Goal: Task Accomplishment & Management: Manage account settings

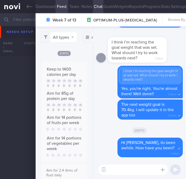
select select "7"
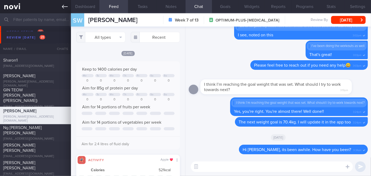
click at [64, 9] on icon at bounding box center [65, 7] width 6 height 6
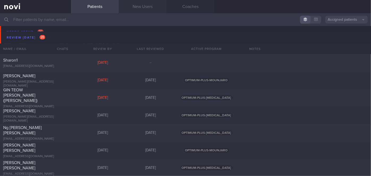
click at [147, 10] on link "New Users" at bounding box center [143, 6] width 48 height 13
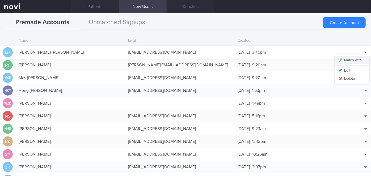
click at [186, 61] on button "Match with..." at bounding box center [351, 60] width 35 height 8
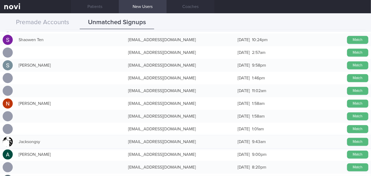
scroll to position [676, 0]
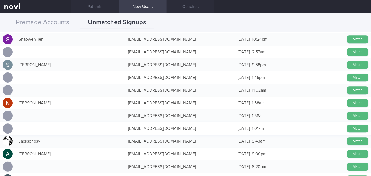
click at [155, 130] on div "mhx6mhbk67@privaterelay.appleid.com" at bounding box center [179, 128] width 109 height 11
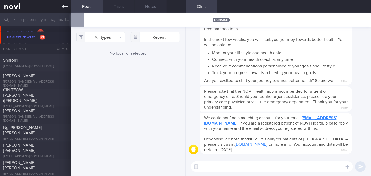
click at [63, 7] on icon at bounding box center [65, 7] width 6 height 6
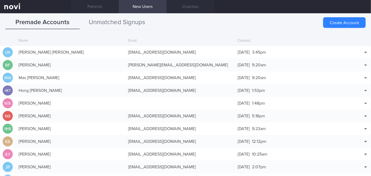
click at [112, 26] on button "Unmatched Signups" at bounding box center [117, 22] width 74 height 13
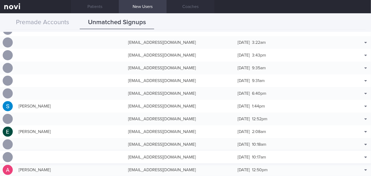
scroll to position [676, 0]
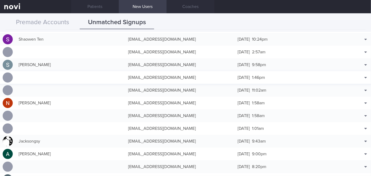
click at [186, 74] on div "[EMAIL_ADDRESS][DOMAIN_NAME]" at bounding box center [179, 77] width 109 height 11
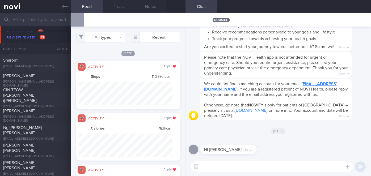
scroll to position [23, 93]
click at [186, 169] on textarea at bounding box center [272, 167] width 162 height 11
type textarea "Hi [PERSON_NAME]!"
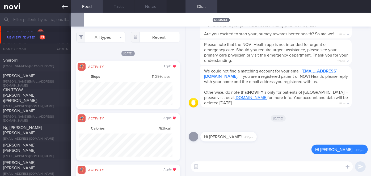
click at [63, 9] on icon at bounding box center [65, 7] width 6 height 6
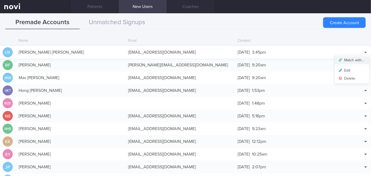
click at [186, 59] on button "Match with..." at bounding box center [351, 60] width 35 height 8
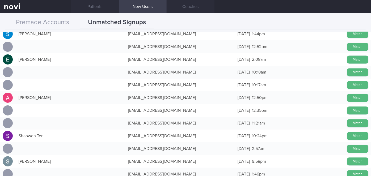
scroll to position [628, 0]
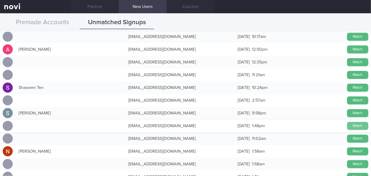
click at [186, 125] on button "Match" at bounding box center [357, 126] width 21 height 8
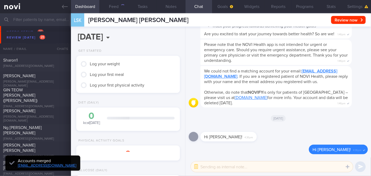
scroll to position [45, 91]
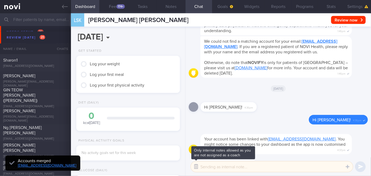
click at [186, 167] on button "button" at bounding box center [196, 167] width 10 height 10
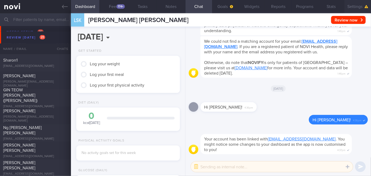
click at [186, 6] on button "Settings" at bounding box center [357, 6] width 27 height 13
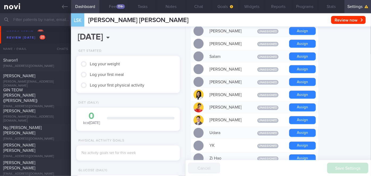
scroll to position [459, 0]
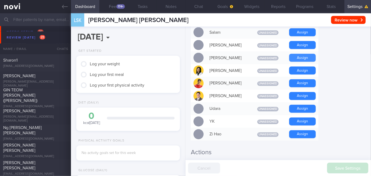
click at [186, 54] on button "Assign" at bounding box center [302, 58] width 27 height 8
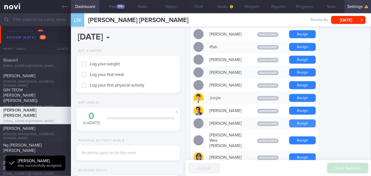
scroll to position [254, 0]
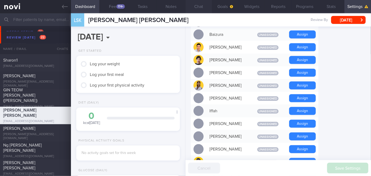
click at [186, 8] on button "Chat" at bounding box center [198, 6] width 27 height 13
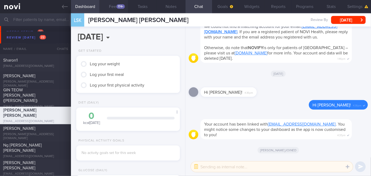
click at [121, 9] on div "174+" at bounding box center [120, 6] width 9 height 5
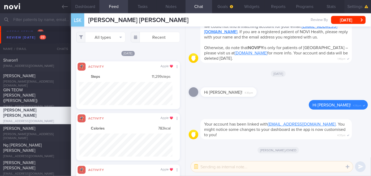
click at [186, 6] on button "Settings" at bounding box center [357, 6] width 27 height 13
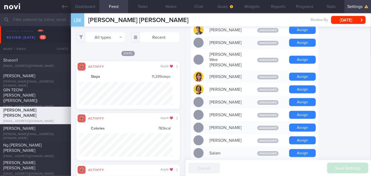
scroll to position [423, 0]
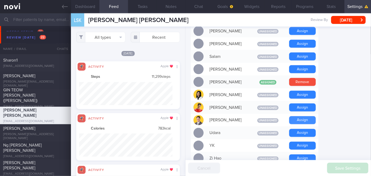
click at [186, 116] on button "Assign" at bounding box center [302, 120] width 27 height 8
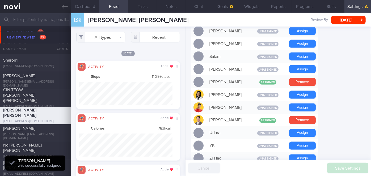
scroll to position [46, 93]
click at [186, 7] on button "Chat" at bounding box center [198, 6] width 27 height 13
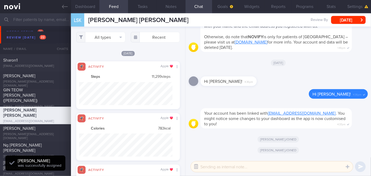
click at [186, 166] on button "button" at bounding box center [196, 167] width 10 height 10
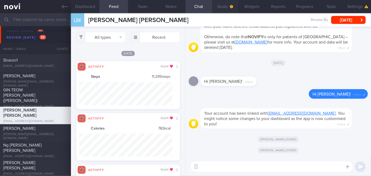
click at [186, 9] on button "Goals" at bounding box center [225, 6] width 27 height 13
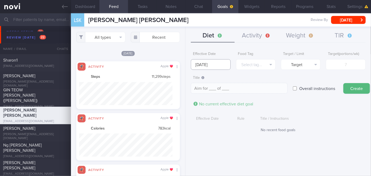
click at [186, 64] on input "[DATE]" at bounding box center [211, 64] width 40 height 11
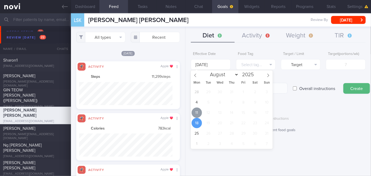
click at [186, 112] on span "11" at bounding box center [197, 113] width 10 height 10
type input "[DATE]"
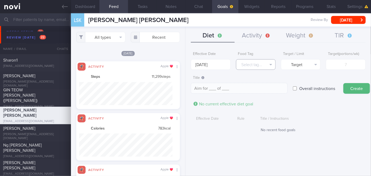
click at [186, 67] on button "Select tag..." at bounding box center [256, 64] width 40 height 11
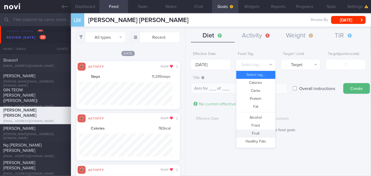
click at [186, 131] on button "Fruit" at bounding box center [255, 134] width 39 height 8
type textarea "Aim for __ portions of fruits per week"
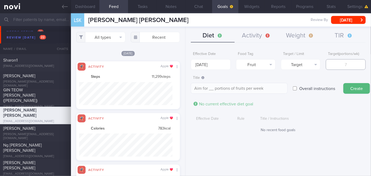
click at [186, 64] on input "number" at bounding box center [346, 64] width 40 height 11
type input "1"
type textarea "Aim for 1 portions of fruits per week"
type input "14"
type textarea "Aim for 14 portions of fruits per week"
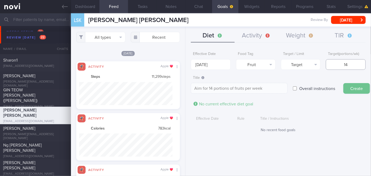
type input "14"
click at [186, 90] on button "Create" at bounding box center [356, 88] width 27 height 11
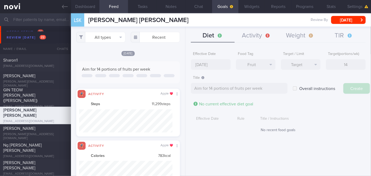
type input "[DATE]"
type textarea "Aim for ___ of ___"
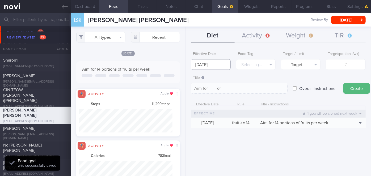
click at [186, 65] on input "[DATE]" at bounding box center [211, 64] width 40 height 11
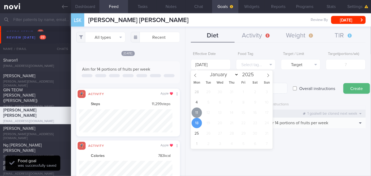
click at [186, 111] on span "11" at bounding box center [197, 113] width 10 height 10
type input "[DATE]"
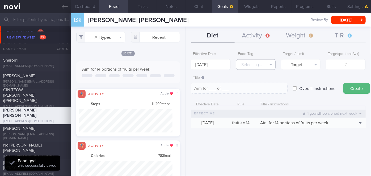
click at [186, 65] on button "Select tag..." at bounding box center [256, 64] width 40 height 11
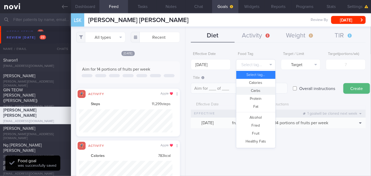
scroll to position [158, 0]
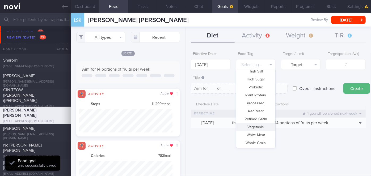
click at [186, 127] on button "Vegetable" at bounding box center [255, 127] width 39 height 8
type textarea "Aim for __ portions of vegetables per week"
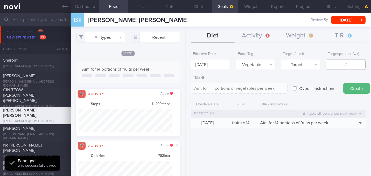
click at [186, 63] on input "number" at bounding box center [346, 64] width 40 height 11
type input "1"
type textarea "Aim for 1 portions of vegetables per week"
type input "14"
type textarea "Aim for 14 portions of vegetables per week"
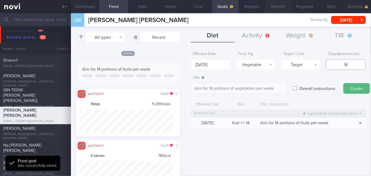
type input "14"
click at [186, 89] on button "Create" at bounding box center [356, 88] width 27 height 11
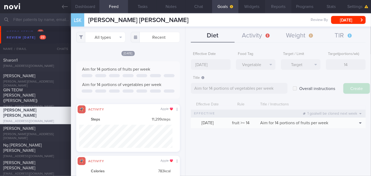
type input "[DATE]"
type textarea "Aim for ___ of ___"
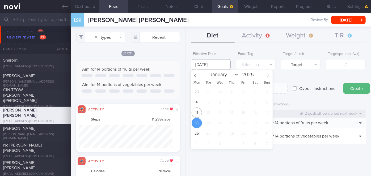
click at [186, 63] on input "[DATE]" at bounding box center [211, 64] width 40 height 11
click at [186, 111] on span "11" at bounding box center [197, 113] width 10 height 10
type input "[DATE]"
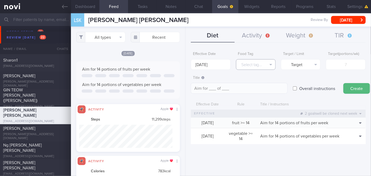
click at [186, 64] on icon "button" at bounding box center [270, 64] width 2 height 1
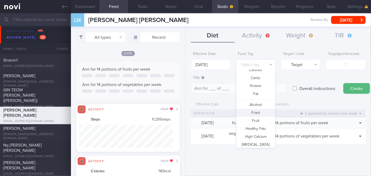
scroll to position [0, 0]
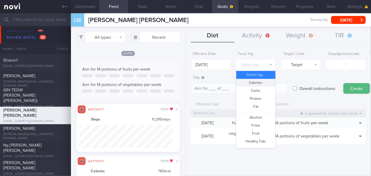
click at [186, 82] on button "Calories" at bounding box center [255, 83] width 39 height 8
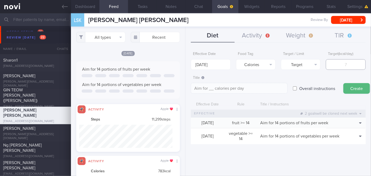
click at [186, 68] on input "number" at bounding box center [346, 64] width 40 height 11
click at [186, 65] on button "Calories" at bounding box center [256, 64] width 40 height 11
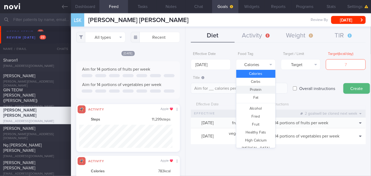
click at [186, 90] on button "Protein" at bounding box center [255, 90] width 39 height 8
type textarea "Aim for __g of protein per day"
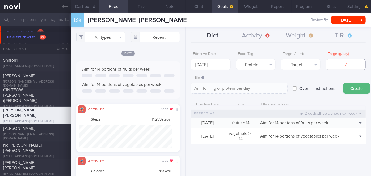
click at [186, 66] on input "number" at bounding box center [346, 64] width 40 height 11
type input "7"
type textarea "Aim for 7g of protein per day"
type input "77"
type textarea "Aim for 77g of protein per day"
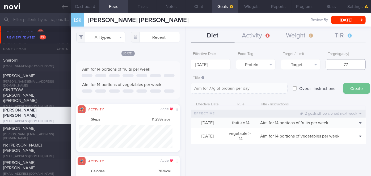
type input "77"
click at [186, 91] on button "Create" at bounding box center [356, 88] width 27 height 11
type input "[DATE]"
type textarea "Aim for ___ of ___"
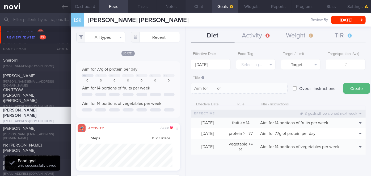
click at [186, 8] on button "Chat" at bounding box center [198, 6] width 27 height 13
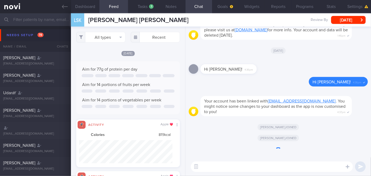
scroll to position [23, 93]
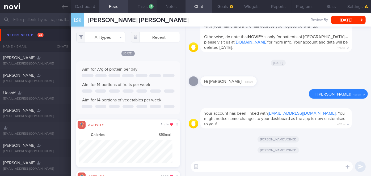
click at [147, 7] on button "Tasks 1" at bounding box center [142, 6] width 29 height 13
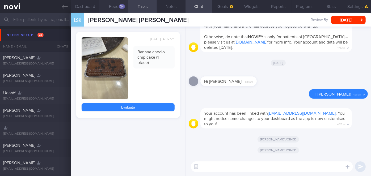
click at [113, 6] on button "Feed 24" at bounding box center [113, 6] width 29 height 13
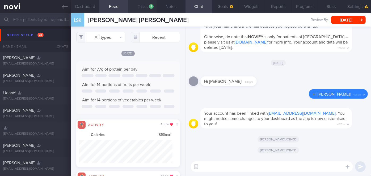
click at [143, 9] on button "Tasks 1" at bounding box center [142, 6] width 29 height 13
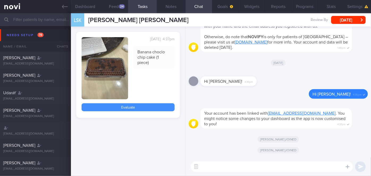
click at [128, 109] on link "Evaluate" at bounding box center [128, 107] width 93 height 8
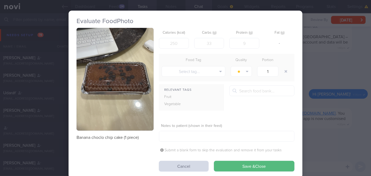
click at [259, 167] on button "Save & Close" at bounding box center [254, 166] width 80 height 11
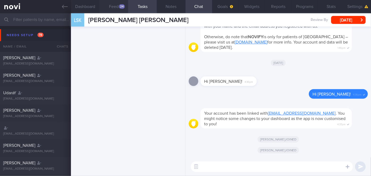
click at [112, 8] on button "Feed 24" at bounding box center [113, 6] width 29 height 13
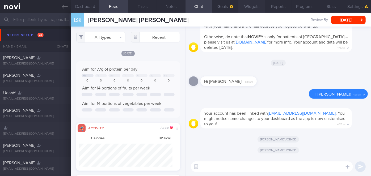
click at [242, 5] on button "Widgets" at bounding box center [251, 6] width 27 height 13
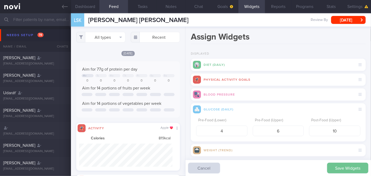
click at [339, 168] on button "Save Widgets" at bounding box center [347, 168] width 41 height 11
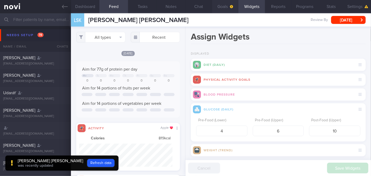
click at [222, 7] on button "Goals" at bounding box center [225, 6] width 27 height 13
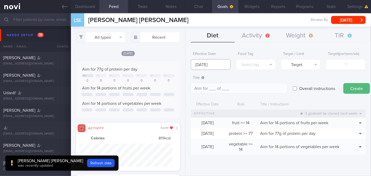
click at [219, 63] on input "[DATE]" at bounding box center [211, 64] width 40 height 11
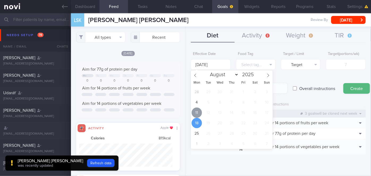
click at [200, 109] on span "11" at bounding box center [197, 113] width 10 height 10
type input "[DATE]"
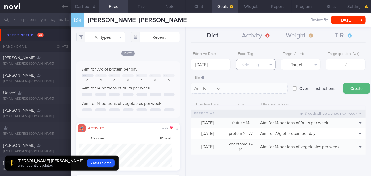
click at [266, 66] on button "Select tag..." at bounding box center [256, 64] width 40 height 11
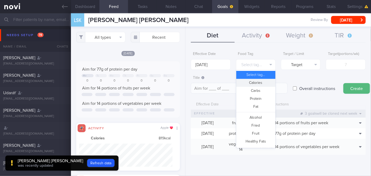
click at [262, 83] on button "Calories" at bounding box center [255, 83] width 39 height 8
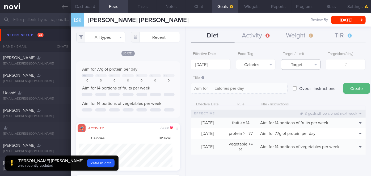
click at [303, 66] on button "Target" at bounding box center [301, 64] width 40 height 11
click at [309, 81] on button "Limit" at bounding box center [300, 83] width 39 height 8
type textarea "Keep to __ calories per day"
click at [336, 66] on input "number" at bounding box center [346, 64] width 40 height 11
type input "1"
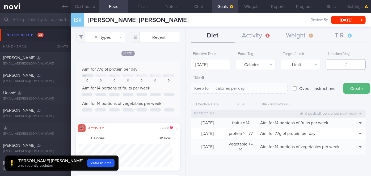
type textarea "Keep to 1 calories per day"
type input "13"
type textarea "Keep to 13 calories per day"
type input "130"
type textarea "Keep to 130 calories per day"
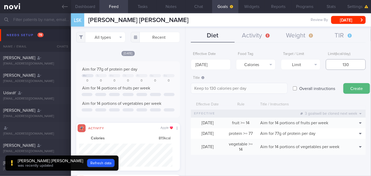
type input "1300"
type textarea "Keep to 1300 calories per day"
type input "1300"
click at [354, 88] on button "Create" at bounding box center [356, 88] width 27 height 11
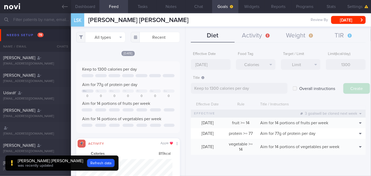
type input "[DATE]"
type textarea "Aim for ___ of ___"
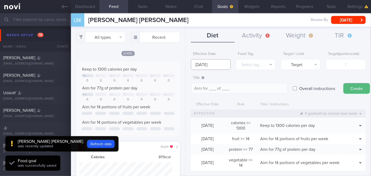
click at [215, 65] on body "You are offline! Some functionality will be unavailable Patients New Users Coac…" at bounding box center [185, 88] width 371 height 176
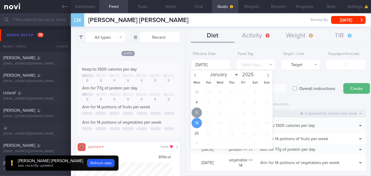
click at [196, 110] on span "11" at bounding box center [197, 113] width 10 height 10
type input "[DATE]"
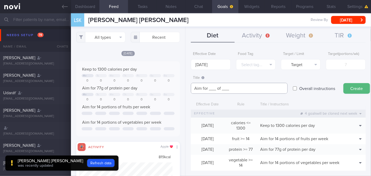
click at [216, 88] on textarea "Aim for ___ of ___" at bounding box center [239, 88] width 97 height 11
click at [242, 88] on textarea "Aim for 2 litres of ___" at bounding box center [239, 88] width 97 height 11
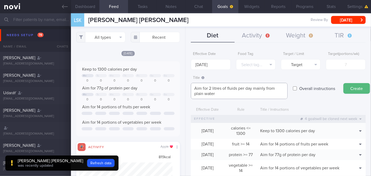
type textarea "Aim for 2 litres of fluids per day mainly from plain water"
click at [320, 90] on label "Overall instructions" at bounding box center [316, 88] width 41 height 11
click at [297, 90] on input "Overall instructions" at bounding box center [295, 88] width 4 height 11
checkbox input "true"
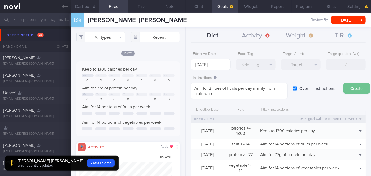
click at [355, 87] on button "Create" at bounding box center [356, 88] width 27 height 11
type input "[DATE]"
type textarea "Aim for ___ of ___"
checkbox input "false"
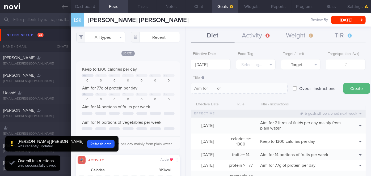
click at [218, 36] on button "Diet" at bounding box center [213, 35] width 44 height 13
click at [261, 35] on button "Activity" at bounding box center [257, 35] width 44 height 13
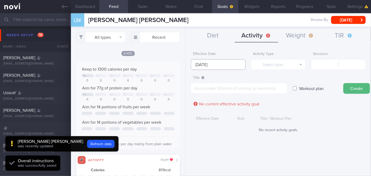
click at [222, 65] on input "[DATE]" at bounding box center [218, 64] width 55 height 11
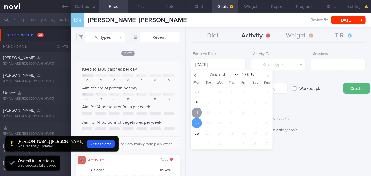
click at [196, 111] on span "11" at bounding box center [197, 113] width 10 height 10
type input "[DATE]"
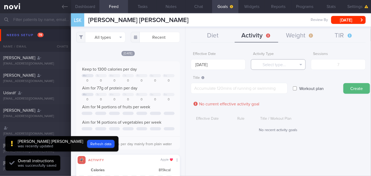
click at [262, 70] on button "Select type..." at bounding box center [278, 64] width 55 height 11
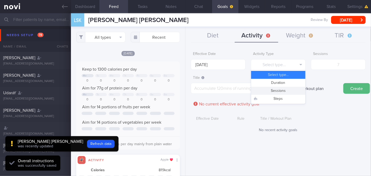
click at [270, 88] on button "Sessions" at bounding box center [278, 91] width 54 height 8
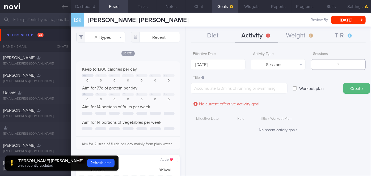
click at [337, 64] on input "number" at bounding box center [338, 64] width 55 height 11
type input "2"
click at [258, 85] on textarea at bounding box center [239, 88] width 97 height 11
type textarea "A"
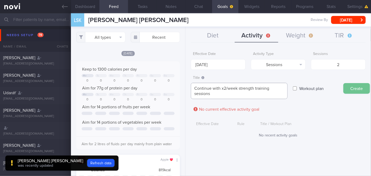
type textarea "Continue with x2/week strength training sessions"
click at [355, 87] on button "Create" at bounding box center [356, 88] width 27 height 11
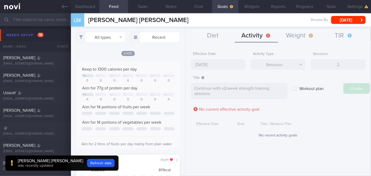
type input "[DATE]"
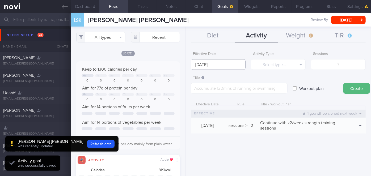
click at [228, 64] on input "[DATE]" at bounding box center [218, 64] width 55 height 11
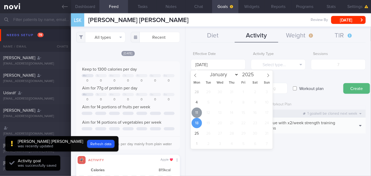
click at [196, 114] on span "11" at bounding box center [197, 113] width 10 height 10
type input "[DATE]"
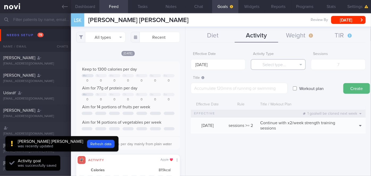
click at [283, 66] on button "Select type..." at bounding box center [278, 64] width 55 height 11
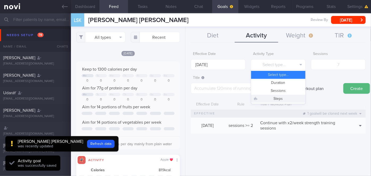
click at [283, 97] on button "Steps" at bounding box center [278, 99] width 54 height 8
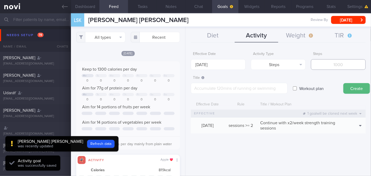
click at [338, 64] on input "number" at bounding box center [338, 64] width 55 height 11
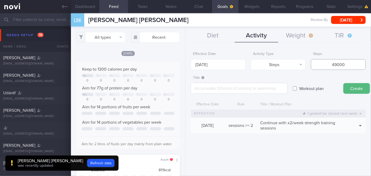
type input "49000"
click at [240, 90] on textarea at bounding box center [239, 88] width 97 height 11
click at [221, 87] on textarea "Continue with 7,000 steps per day" at bounding box center [239, 88] width 97 height 11
type textarea "Continue with at least 7,000 steps per day"
click at [348, 87] on button "Create" at bounding box center [356, 88] width 27 height 11
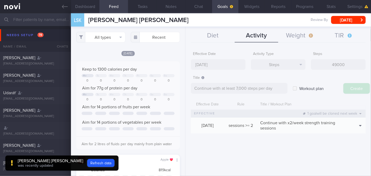
type input "[DATE]"
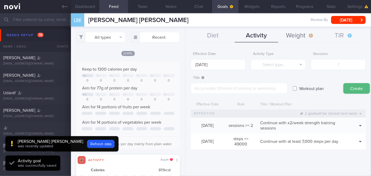
click at [295, 35] on button "Weight" at bounding box center [300, 35] width 44 height 13
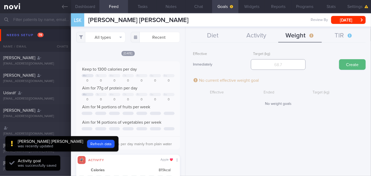
click at [281, 65] on input "number" at bounding box center [278, 64] width 55 height 11
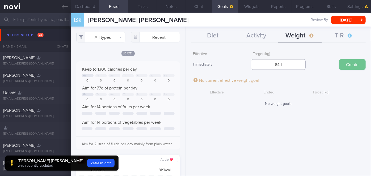
type input "64.1"
click at [353, 64] on button "Create" at bounding box center [352, 64] width 27 height 11
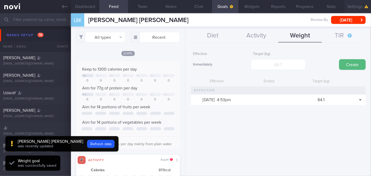
click at [360, 5] on button "Settings" at bounding box center [357, 6] width 27 height 13
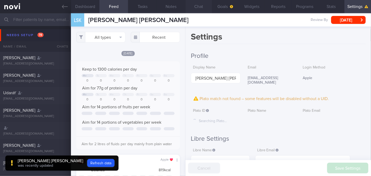
click at [200, 6] on button "Chat" at bounding box center [198, 6] width 27 height 13
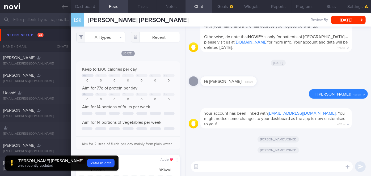
click at [226, 168] on textarea at bounding box center [272, 167] width 162 height 11
paste textarea "Hi Ms [PERSON_NAME], I'm [PERSON_NAME], your Health Coach. It was nice speaking…"
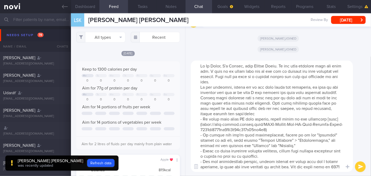
click at [222, 65] on textarea at bounding box center [272, 117] width 162 height 112
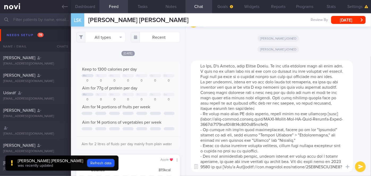
click at [243, 82] on textarea at bounding box center [272, 117] width 162 height 112
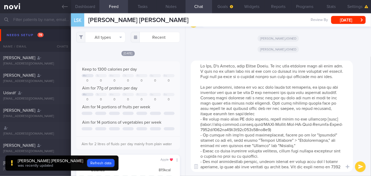
click at [253, 117] on textarea at bounding box center [272, 117] width 162 height 112
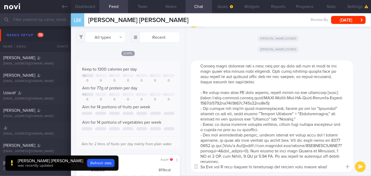
scroll to position [42, 0]
click at [213, 168] on textarea at bounding box center [272, 117] width 162 height 112
click at [248, 163] on textarea at bounding box center [272, 117] width 162 height 112
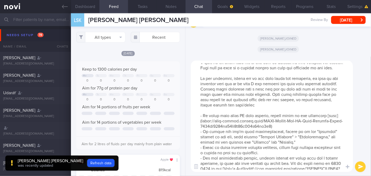
scroll to position [0, 0]
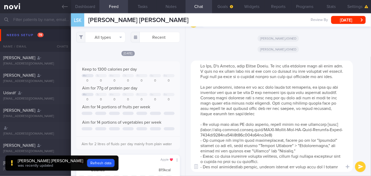
type textarea "Hi [PERSON_NAME], I'm [PERSON_NAME], your Health Coach. It was nice speaking wi…"
click at [362, 167] on button "submit" at bounding box center [360, 167] width 11 height 11
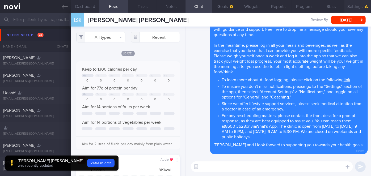
click at [362, 4] on button "Settings" at bounding box center [357, 6] width 27 height 13
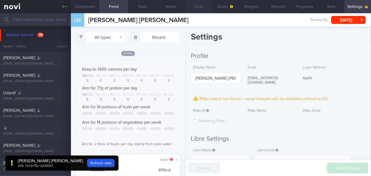
click at [199, 6] on button "Chat" at bounding box center [198, 6] width 27 height 13
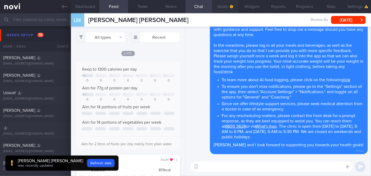
click at [231, 7] on icon "button" at bounding box center [231, 6] width 3 height 3
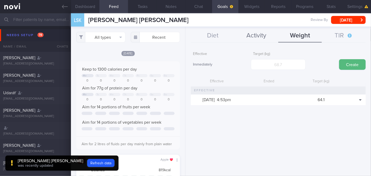
click at [261, 34] on button "Activity" at bounding box center [257, 35] width 44 height 13
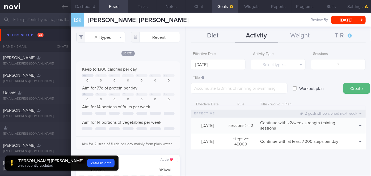
click at [220, 34] on button "Diet" at bounding box center [213, 35] width 44 height 13
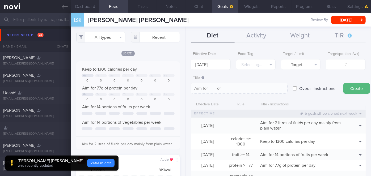
click at [87, 163] on button "Refresh data" at bounding box center [100, 163] width 27 height 8
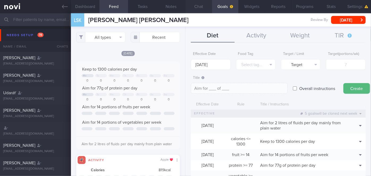
click at [205, 7] on button "Chat" at bounding box center [198, 6] width 27 height 13
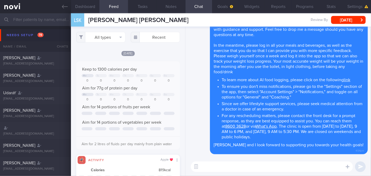
click at [260, 167] on textarea at bounding box center [272, 167] width 162 height 11
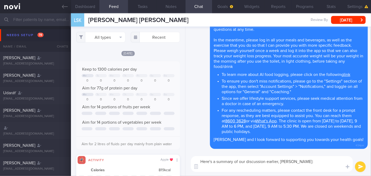
paste textarea "Breakfast: Keep overnight oats option. If taking probiotic blend drink, add on …"
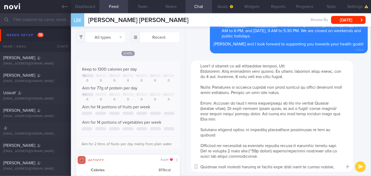
click at [201, 71] on textarea at bounding box center [272, 117] width 162 height 112
click at [199, 86] on textarea at bounding box center [272, 117] width 162 height 112
click at [199, 104] on textarea at bounding box center [272, 117] width 162 height 112
click at [200, 130] on textarea at bounding box center [272, 117] width 162 height 112
click at [201, 146] on textarea at bounding box center [272, 117] width 162 height 112
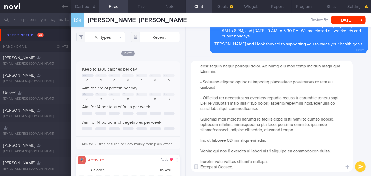
scroll to position [53, 0]
click at [198, 112] on textarea at bounding box center [272, 117] width 162 height 112
click at [200, 135] on textarea at bounding box center [272, 117] width 162 height 112
click at [200, 146] on textarea at bounding box center [272, 117] width 162 height 112
click at [200, 158] on textarea at bounding box center [272, 117] width 162 height 112
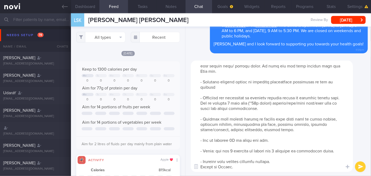
drag, startPoint x: 241, startPoint y: 163, endPoint x: 199, endPoint y: 163, distance: 41.2
click at [199, 163] on textarea at bounding box center [272, 117] width 162 height 112
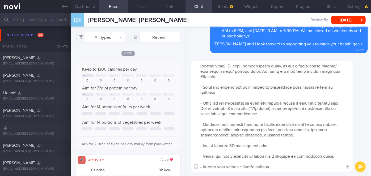
scroll to position [0, 0]
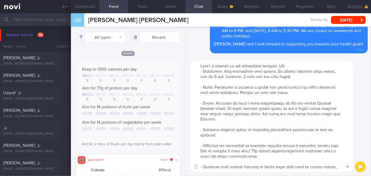
click at [272, 71] on textarea at bounding box center [272, 117] width 162 height 112
drag, startPoint x: 296, startPoint y: 77, endPoint x: 252, endPoint y: 78, distance: 44.9
click at [252, 78] on textarea at bounding box center [272, 117] width 162 height 112
drag, startPoint x: 245, startPoint y: 86, endPoint x: 220, endPoint y: 86, distance: 24.2
click at [220, 86] on textarea at bounding box center [272, 117] width 162 height 112
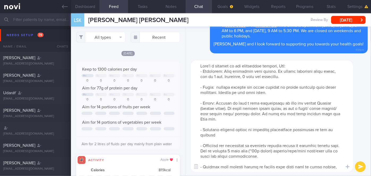
drag, startPoint x: 263, startPoint y: 92, endPoint x: 221, endPoint y: 86, distance: 42.3
click at [221, 86] on textarea at bounding box center [272, 117] width 162 height 112
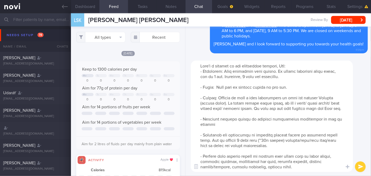
drag, startPoint x: 250, startPoint y: 97, endPoint x: 220, endPoint y: 97, distance: 30.0
click at [220, 97] on textarea at bounding box center [272, 117] width 162 height 112
click at [283, 97] on textarea at bounding box center [272, 117] width 162 height 112
click at [300, 99] on textarea at bounding box center [272, 117] width 162 height 112
drag, startPoint x: 318, startPoint y: 111, endPoint x: 231, endPoint y: 108, distance: 87.2
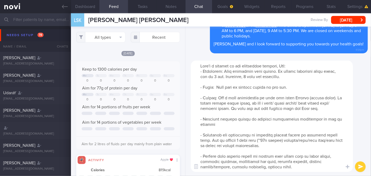
click at [231, 108] on textarea at bounding box center [272, 117] width 162 height 112
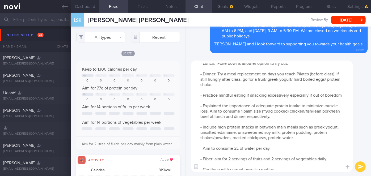
scroll to position [24, 0]
drag, startPoint x: 230, startPoint y: 109, endPoint x: 209, endPoint y: 108, distance: 20.7
click at [209, 108] on textarea "Here's a summary of our discussion earlier, Pat: - Breakfast: Keep overnight oa…" at bounding box center [272, 117] width 162 height 112
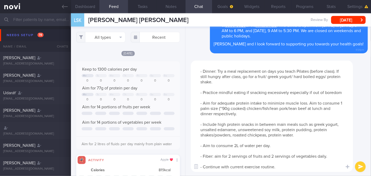
type textarea "Here's a summary of our discussion earlier, Pat: - Breakfast: Keep overnight oa…"
click at [363, 167] on button "submit" at bounding box center [360, 167] width 11 height 11
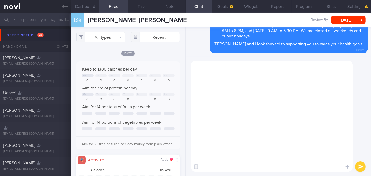
scroll to position [0, 0]
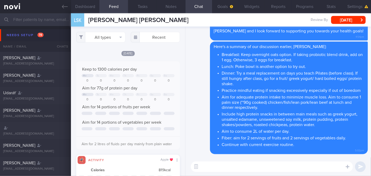
click at [252, 165] on textarea at bounding box center [272, 167] width 162 height 11
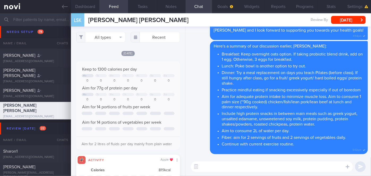
scroll to position [1304, 0]
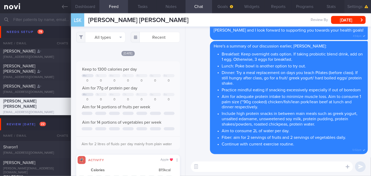
click at [363, 5] on button "Settings" at bounding box center [357, 6] width 27 height 13
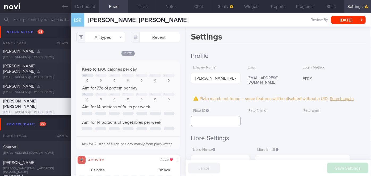
click at [200, 116] on input "text" at bounding box center [215, 121] width 49 height 11
paste input "59f3a2d0dcf3177ed80ea7838990fd54"
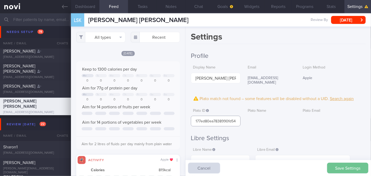
type input "59f3a2d0dcf3177ed80ea7838990fd54"
click at [353, 166] on button "Save Settings" at bounding box center [347, 168] width 41 height 11
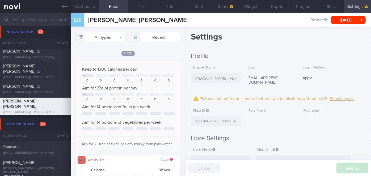
scroll to position [0, 0]
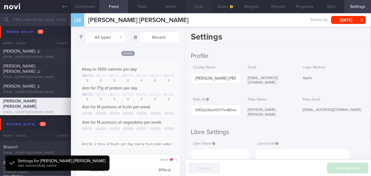
click at [201, 4] on button "Chat" at bounding box center [198, 6] width 27 height 13
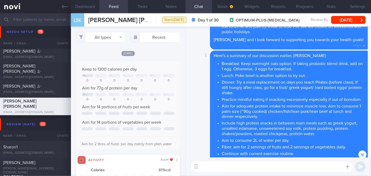
scroll to position [-72, 0]
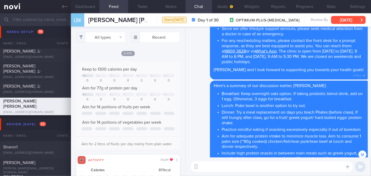
click at [346, 21] on button "[DATE]" at bounding box center [348, 20] width 35 height 8
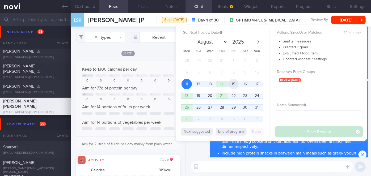
click at [235, 85] on span "15" at bounding box center [233, 84] width 10 height 10
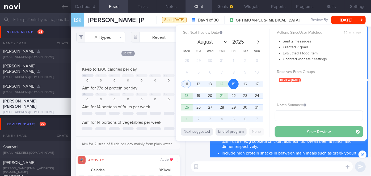
click at [282, 130] on button "Save Review" at bounding box center [319, 131] width 88 height 11
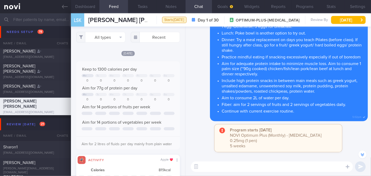
scroll to position [-121, 0]
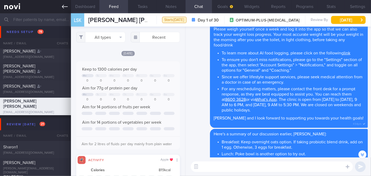
click at [65, 6] on icon at bounding box center [65, 7] width 6 height 4
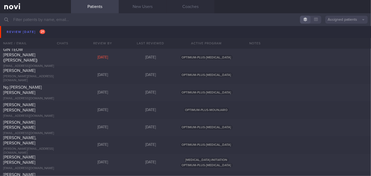
scroll to position [1425, 0]
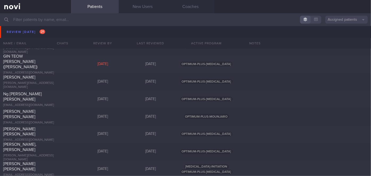
click at [90, 82] on div "[DATE]" at bounding box center [103, 81] width 48 height 5
select select "7"
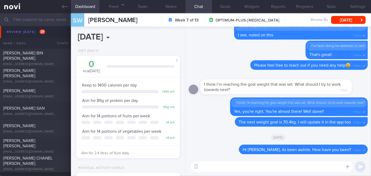
scroll to position [1642, 0]
click at [234, 165] on textarea at bounding box center [272, 167] width 162 height 11
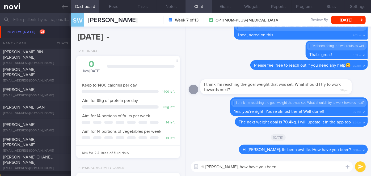
type textarea "Hi [PERSON_NAME], how have you been?"
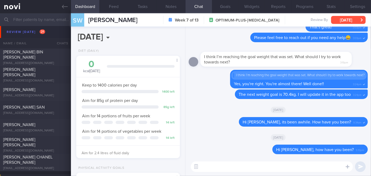
click at [345, 21] on button "[DATE]" at bounding box center [348, 20] width 35 height 8
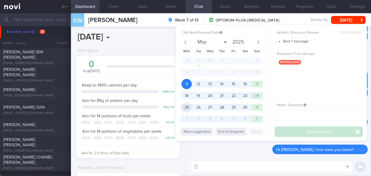
click at [190, 106] on span "25" at bounding box center [186, 107] width 10 height 10
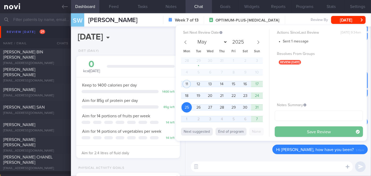
click at [298, 133] on button "Save Review" at bounding box center [319, 131] width 88 height 11
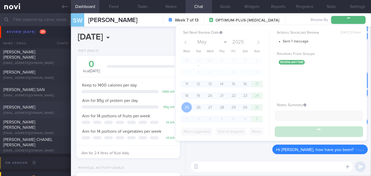
scroll to position [1645, 0]
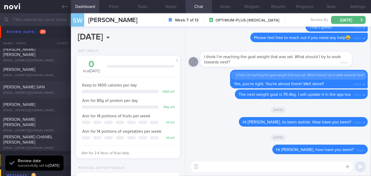
click at [30, 87] on div "[PERSON_NAME] SAN" at bounding box center [34, 86] width 63 height 5
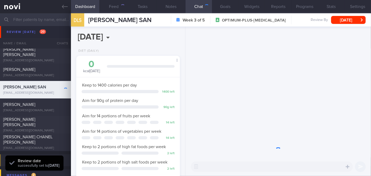
scroll to position [53, 91]
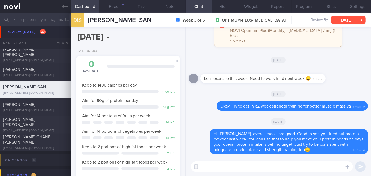
click at [361, 20] on button "[DATE]" at bounding box center [348, 20] width 35 height 8
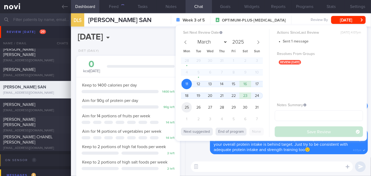
click at [186, 107] on span "25" at bounding box center [186, 107] width 10 height 10
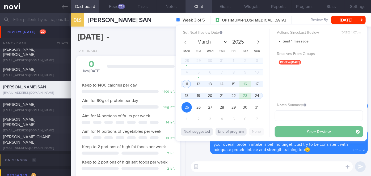
click at [307, 128] on button "Save Review" at bounding box center [319, 131] width 88 height 11
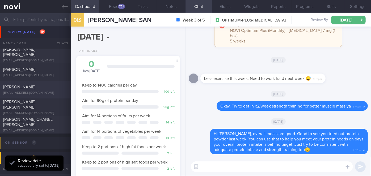
scroll to position [1620, 0]
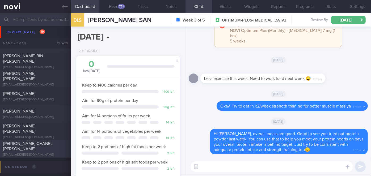
click at [42, 149] on div "[PERSON_NAME] CHANEL [PERSON_NAME] [EMAIL_ADDRESS][DOMAIN_NAME]" at bounding box center [35, 149] width 71 height 16
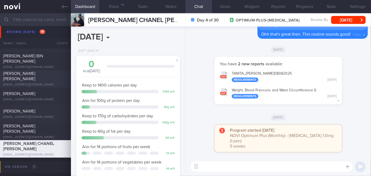
click at [53, 76] on div "[PERSON_NAME] [PERSON_NAME]" at bounding box center [34, 76] width 63 height 11
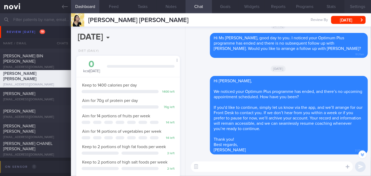
click at [358, 4] on button "Settings" at bounding box center [357, 6] width 27 height 13
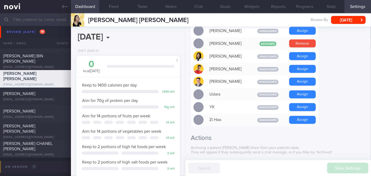
scroll to position [459, 0]
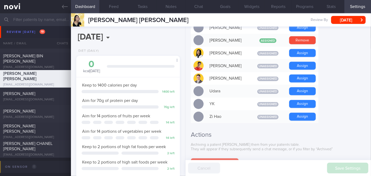
click at [207, 159] on button "Archive Patient" at bounding box center [215, 164] width 48 height 11
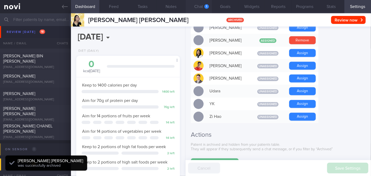
click at [204, 4] on button "Chat 1" at bounding box center [198, 6] width 27 height 13
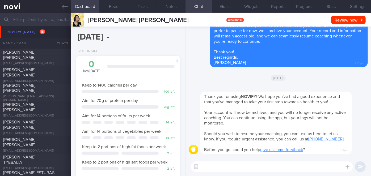
scroll to position [1458, 0]
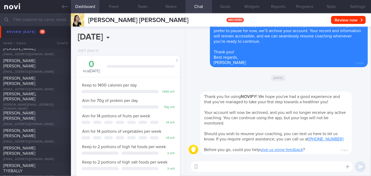
click at [42, 117] on div "[PERSON_NAME] [PERSON_NAME]" at bounding box center [34, 116] width 63 height 11
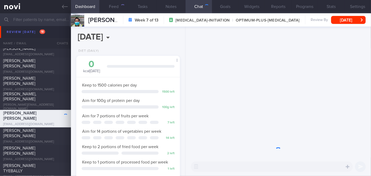
scroll to position [53, 91]
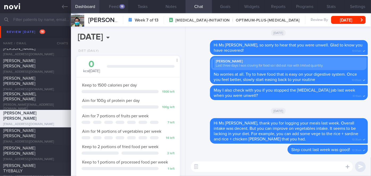
click at [122, 8] on div "18" at bounding box center [122, 6] width 6 height 5
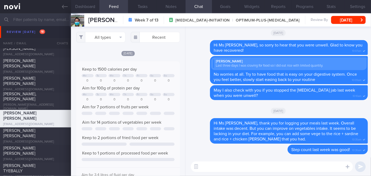
click at [223, 167] on textarea at bounding box center [272, 167] width 162 height 11
type textarea "Hi Ms [PERSON_NAME], how have you been?"
click at [156, 34] on input "text" at bounding box center [155, 37] width 49 height 11
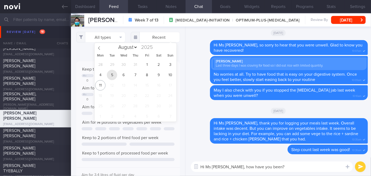
click at [113, 73] on span "5" at bounding box center [112, 75] width 10 height 10
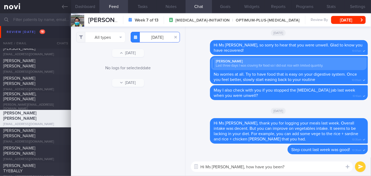
click at [158, 35] on input "[DATE]" at bounding box center [155, 37] width 49 height 11
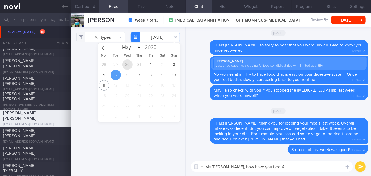
click at [129, 67] on span "30" at bounding box center [127, 65] width 10 height 10
type input "[DATE]"
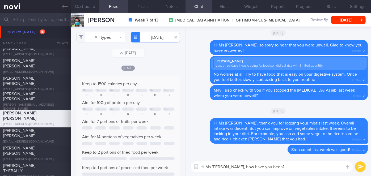
drag, startPoint x: 359, startPoint y: 165, endPoint x: 357, endPoint y: 159, distance: 6.2
click at [359, 165] on button "submit" at bounding box center [360, 167] width 11 height 11
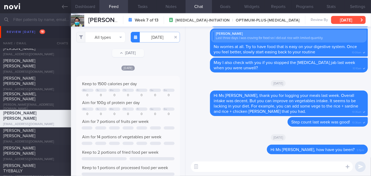
click at [337, 19] on button "[DATE]" at bounding box center [348, 20] width 35 height 8
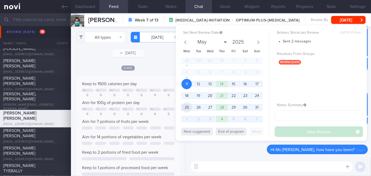
click at [189, 105] on span "25" at bounding box center [186, 107] width 10 height 10
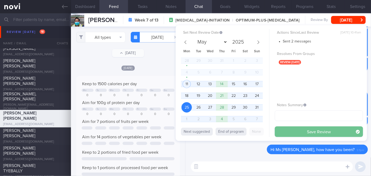
click at [295, 132] on button "Save Review" at bounding box center [319, 131] width 88 height 11
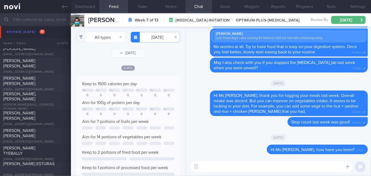
click at [43, 78] on div "[PERSON_NAME] [PERSON_NAME] [EMAIL_ADDRESS][DOMAIN_NAME] [DATE] [DATE] OPTIMUM-…" at bounding box center [185, 84] width 371 height 18
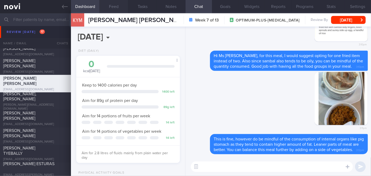
click at [121, 10] on button "Feed" at bounding box center [113, 6] width 29 height 13
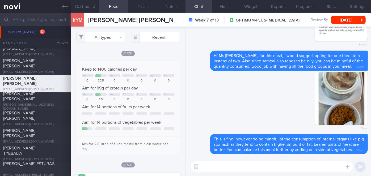
click at [255, 167] on textarea at bounding box center [272, 167] width 162 height 11
type textarea "Hi Ms [PERSON_NAME], how have you been coping wit meals and exercise?"
click at [359, 166] on button "submit" at bounding box center [360, 167] width 11 height 11
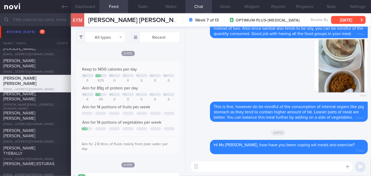
click at [340, 17] on button "[DATE]" at bounding box center [348, 20] width 35 height 8
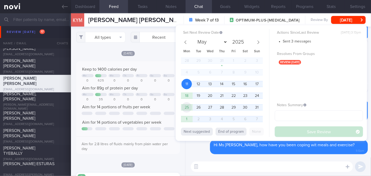
click at [189, 106] on span "25" at bounding box center [186, 107] width 10 height 10
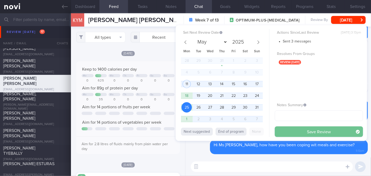
click at [321, 129] on button "Save Review" at bounding box center [319, 131] width 88 height 11
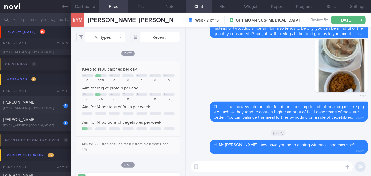
scroll to position [1675, 0]
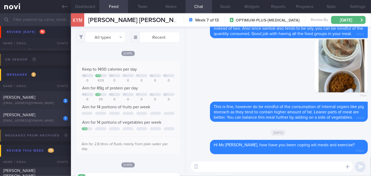
click at [45, 118] on div "[PERSON_NAME]" at bounding box center [34, 114] width 63 height 5
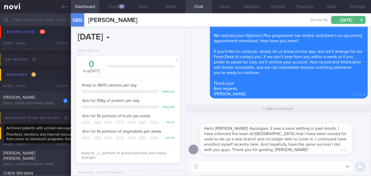
scroll to position [53, 91]
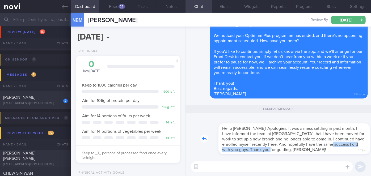
drag, startPoint x: 272, startPoint y: 150, endPoint x: 321, endPoint y: 145, distance: 49.0
click at [319, 146] on div "Hello [PERSON_NAME]! Apologies. It was a mess settling in past month. I have in…" at bounding box center [283, 135] width 167 height 37
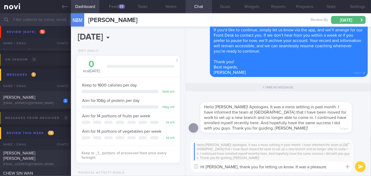
scroll to position [-5, 0]
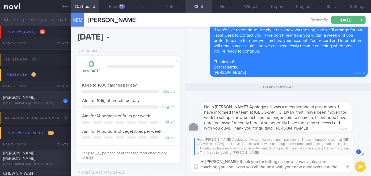
click at [332, 167] on textarea "Hi [PERSON_NAME], thank you for letting us know. It was a pleasure coaching you…" at bounding box center [272, 164] width 162 height 16
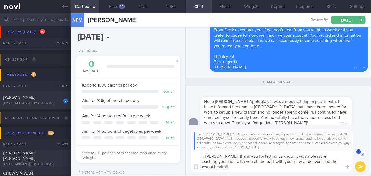
scroll to position [-10, 0]
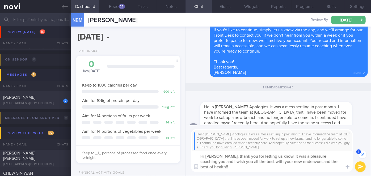
type textarea "Hi [PERSON_NAME], thank you for letting us know. It was a pleasure coaching you…"
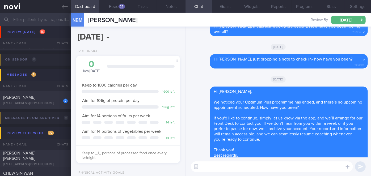
scroll to position [0, 0]
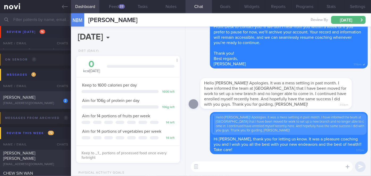
click at [56, 97] on div "2" at bounding box center [62, 99] width 12 height 8
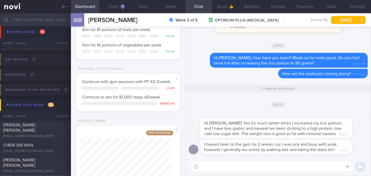
scroll to position [111, 0]
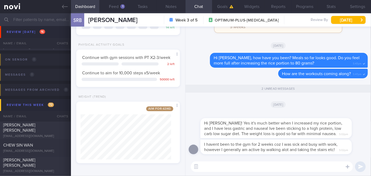
click at [226, 168] on textarea at bounding box center [272, 167] width 162 height 11
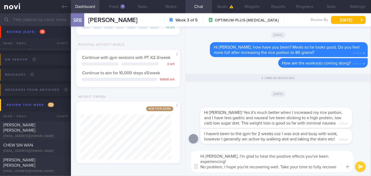
scroll to position [0, 0]
type textarea "Hi [PERSON_NAME], I'm glad to hear the positive effects you've been experiencin…"
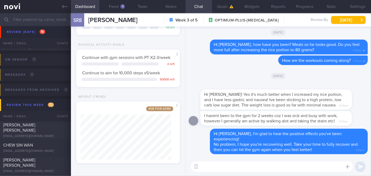
click at [232, 170] on textarea at bounding box center [272, 167] width 162 height 11
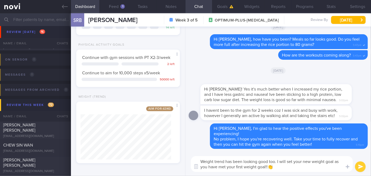
type textarea "Weight trend has been looking good too. I will set your new weight goal as you …"
click at [364, 165] on button "submit" at bounding box center [360, 167] width 11 height 11
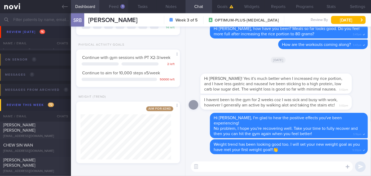
click at [115, 6] on button "Feed 1" at bounding box center [113, 6] width 29 height 13
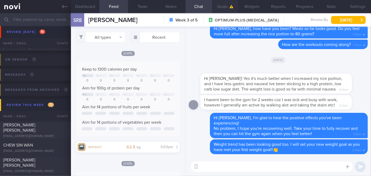
click at [226, 11] on button "Goals" at bounding box center [225, 6] width 27 height 13
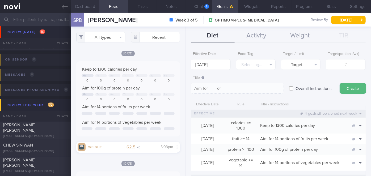
click at [89, 9] on button "Dashboard" at bounding box center [85, 6] width 29 height 13
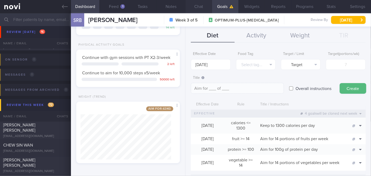
click at [202, 5] on button "Chat" at bounding box center [198, 6] width 27 height 13
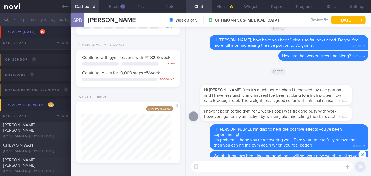
scroll to position [-48, 0]
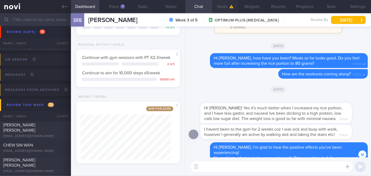
click at [230, 5] on icon "button" at bounding box center [232, 6] width 4 height 3
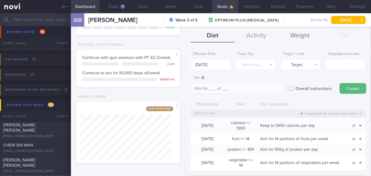
click at [294, 34] on button "Weight" at bounding box center [300, 35] width 44 height 13
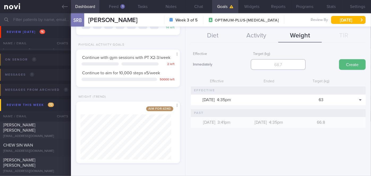
click at [272, 65] on input "number" at bounding box center [278, 64] width 55 height 11
type input "59.5"
drag, startPoint x: 353, startPoint y: 65, endPoint x: 225, endPoint y: 12, distance: 138.0
click at [353, 65] on button "Create" at bounding box center [352, 64] width 27 height 11
click at [196, 6] on button "Chat" at bounding box center [198, 6] width 27 height 13
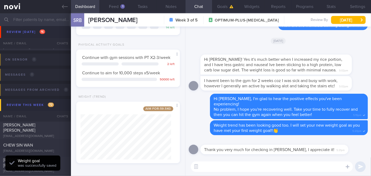
click at [239, 163] on textarea at bounding box center [272, 167] width 162 height 11
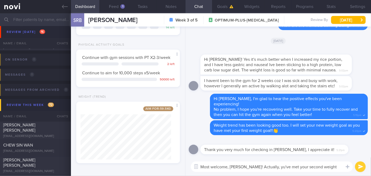
click at [256, 167] on textarea "Most welcome, [PERSON_NAME]! Actually, yu've met your second weight goal, s" at bounding box center [272, 167] width 162 height 11
click at [326, 167] on textarea "Most welcome, [PERSON_NAME]! Actually, you've met your second weight goal, s" at bounding box center [272, 167] width 162 height 11
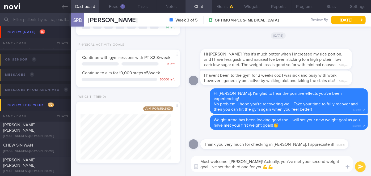
click at [322, 162] on textarea "Most welcome, [PERSON_NAME]! Actually, you've met your second weight goal. I've…" at bounding box center [272, 164] width 162 height 16
type textarea "Most welcome, [PERSON_NAME]! Actually, you've met your second weight goal. I've…"
click at [360, 165] on button "submit" at bounding box center [360, 167] width 11 height 11
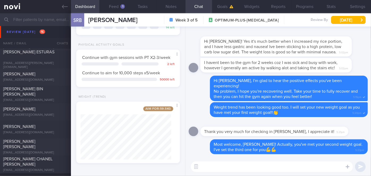
scroll to position [1555, 0]
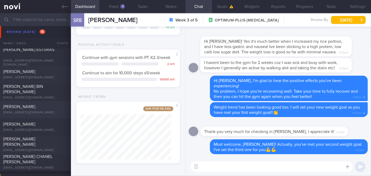
click at [23, 111] on div "[PERSON_NAME] [EMAIL_ADDRESS][DOMAIN_NAME]" at bounding box center [35, 109] width 71 height 11
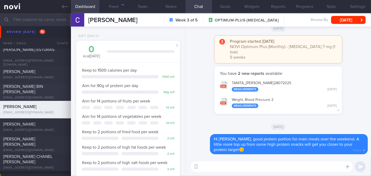
scroll to position [53, 91]
click at [122, 3] on button "Feed 120" at bounding box center [113, 6] width 29 height 13
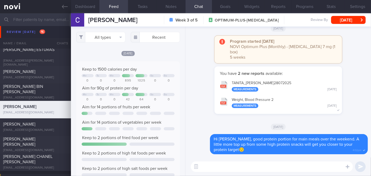
scroll to position [23, 93]
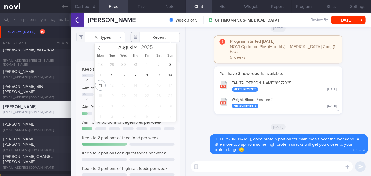
click at [156, 41] on input "text" at bounding box center [155, 37] width 49 height 11
click at [137, 75] on span "7" at bounding box center [135, 75] width 10 height 10
type input "[DATE]"
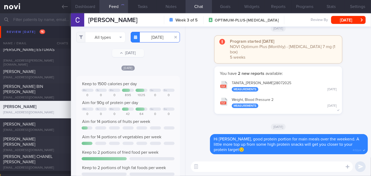
scroll to position [23, 93]
click at [231, 169] on textarea at bounding box center [272, 167] width 162 height 11
type textarea "Hi [PERSON_NAME], how are you? How have your meals been coming along?"
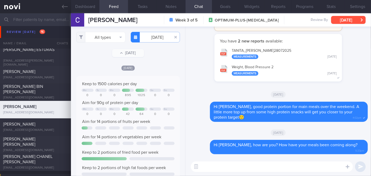
click at [341, 17] on button "[DATE]" at bounding box center [348, 20] width 35 height 8
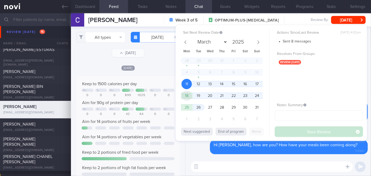
click at [185, 97] on span "18" at bounding box center [186, 96] width 10 height 10
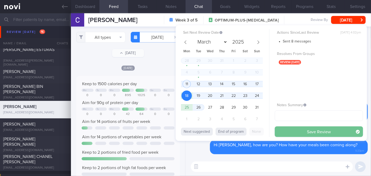
click at [301, 131] on button "Save Review" at bounding box center [319, 131] width 88 height 11
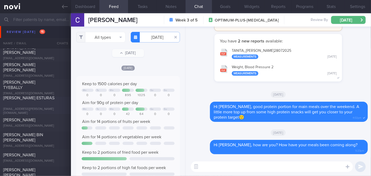
click at [20, 106] on div "[PERSON_NAME] ESTURAS [EMAIL_ADDRESS][PERSON_NAME][DOMAIN_NAME]" at bounding box center [35, 106] width 71 height 20
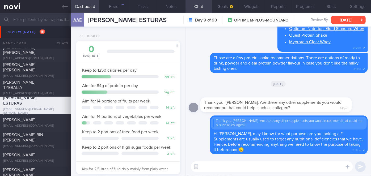
click at [343, 17] on button "[DATE]" at bounding box center [348, 20] width 35 height 8
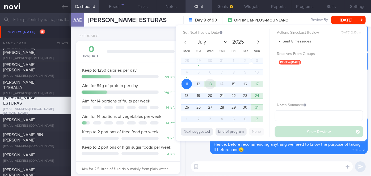
click at [210, 83] on span "13" at bounding box center [210, 84] width 10 height 10
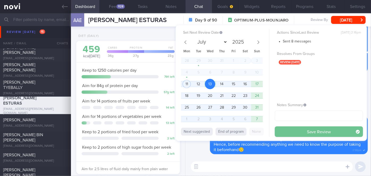
click at [289, 132] on button "Save Review" at bounding box center [319, 131] width 88 height 11
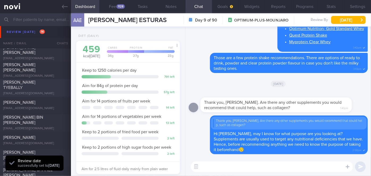
click at [30, 84] on span "[PERSON_NAME] TYEBALLY" at bounding box center [19, 85] width 32 height 10
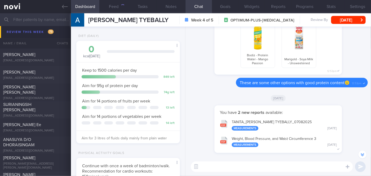
scroll to position [3076, 0]
